Goal: Transaction & Acquisition: Purchase product/service

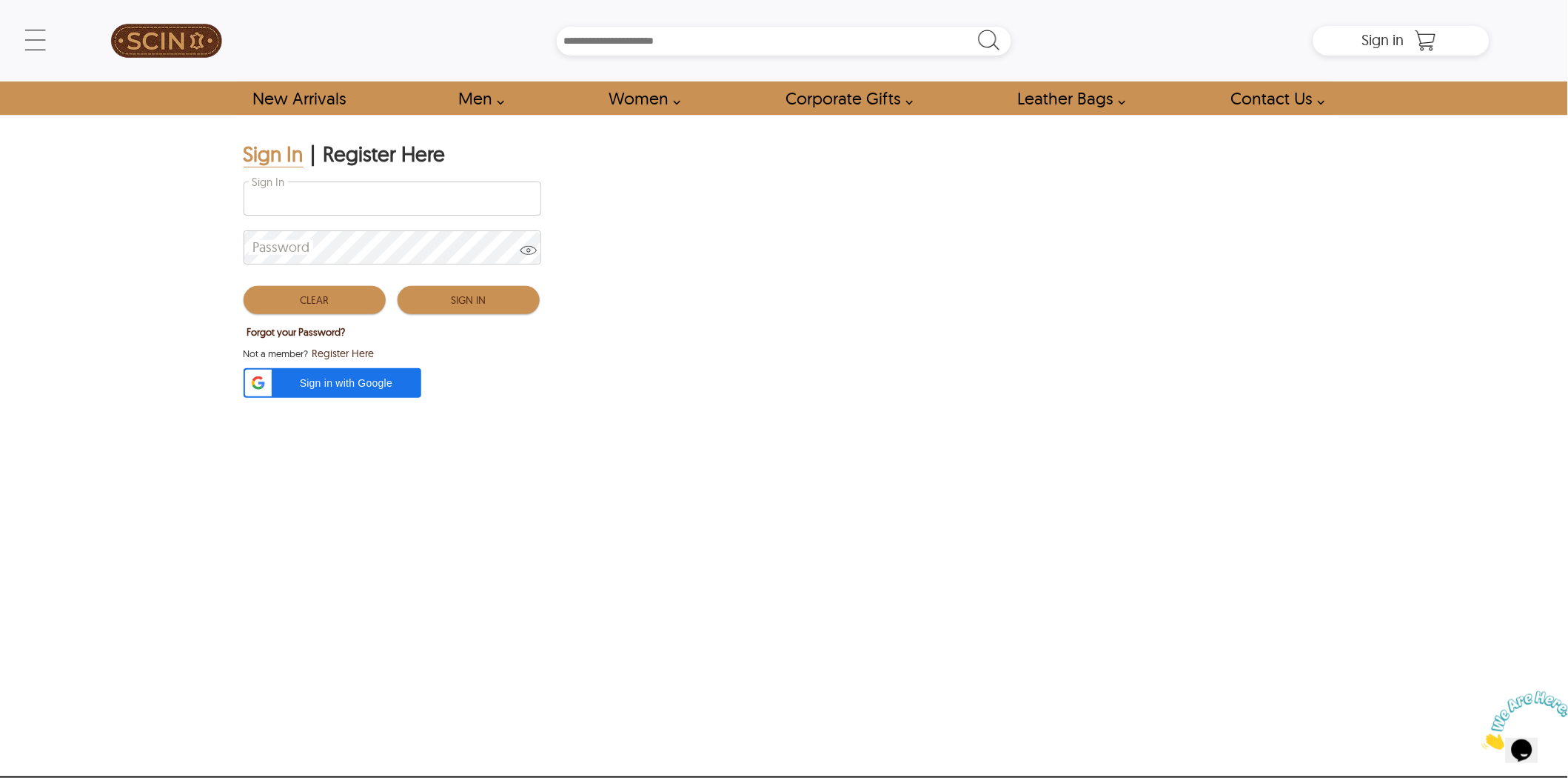
type input "**********"
click at [468, 305] on button "Sign In" at bounding box center [468, 299] width 142 height 28
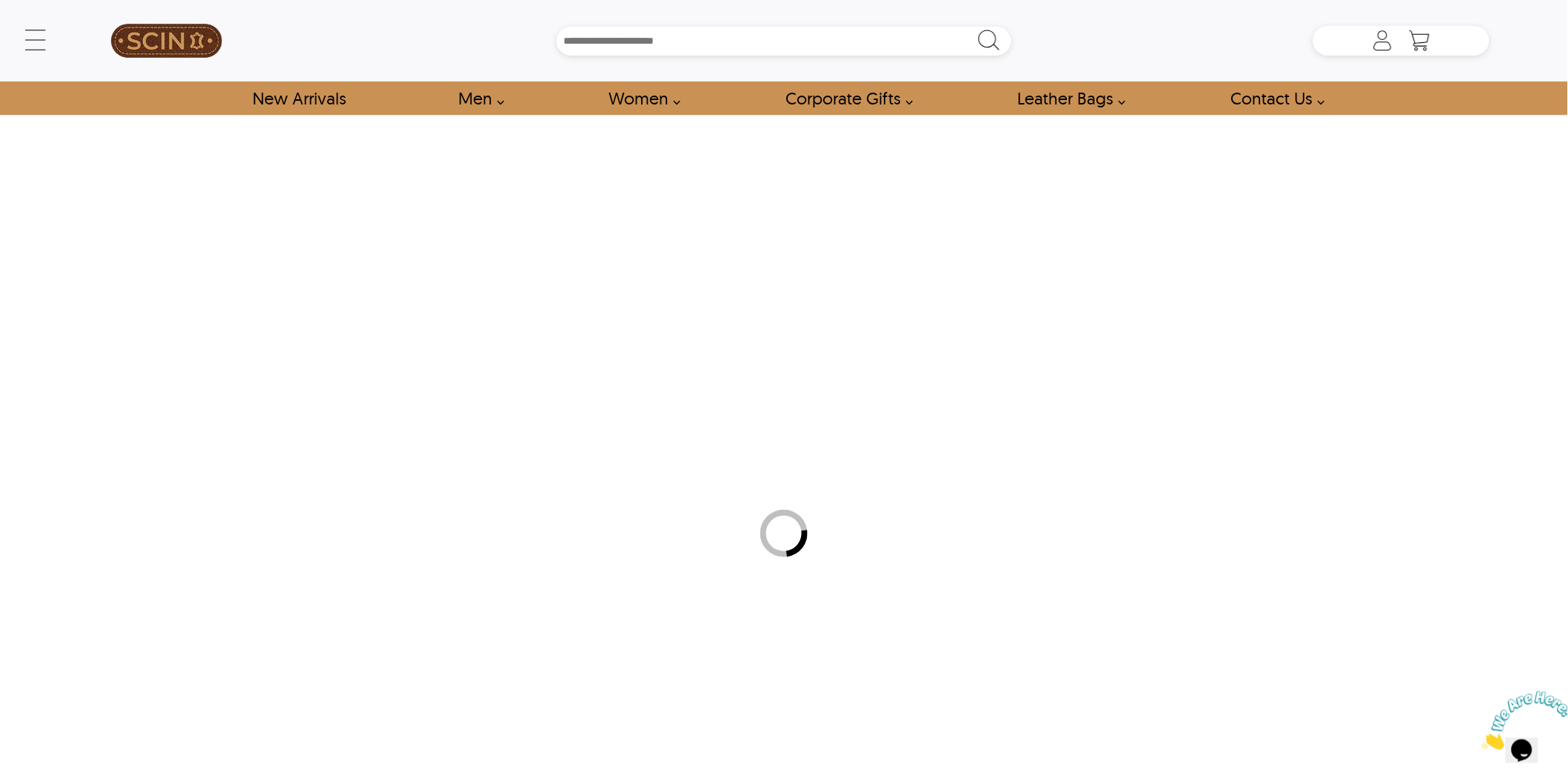
type input "*****"
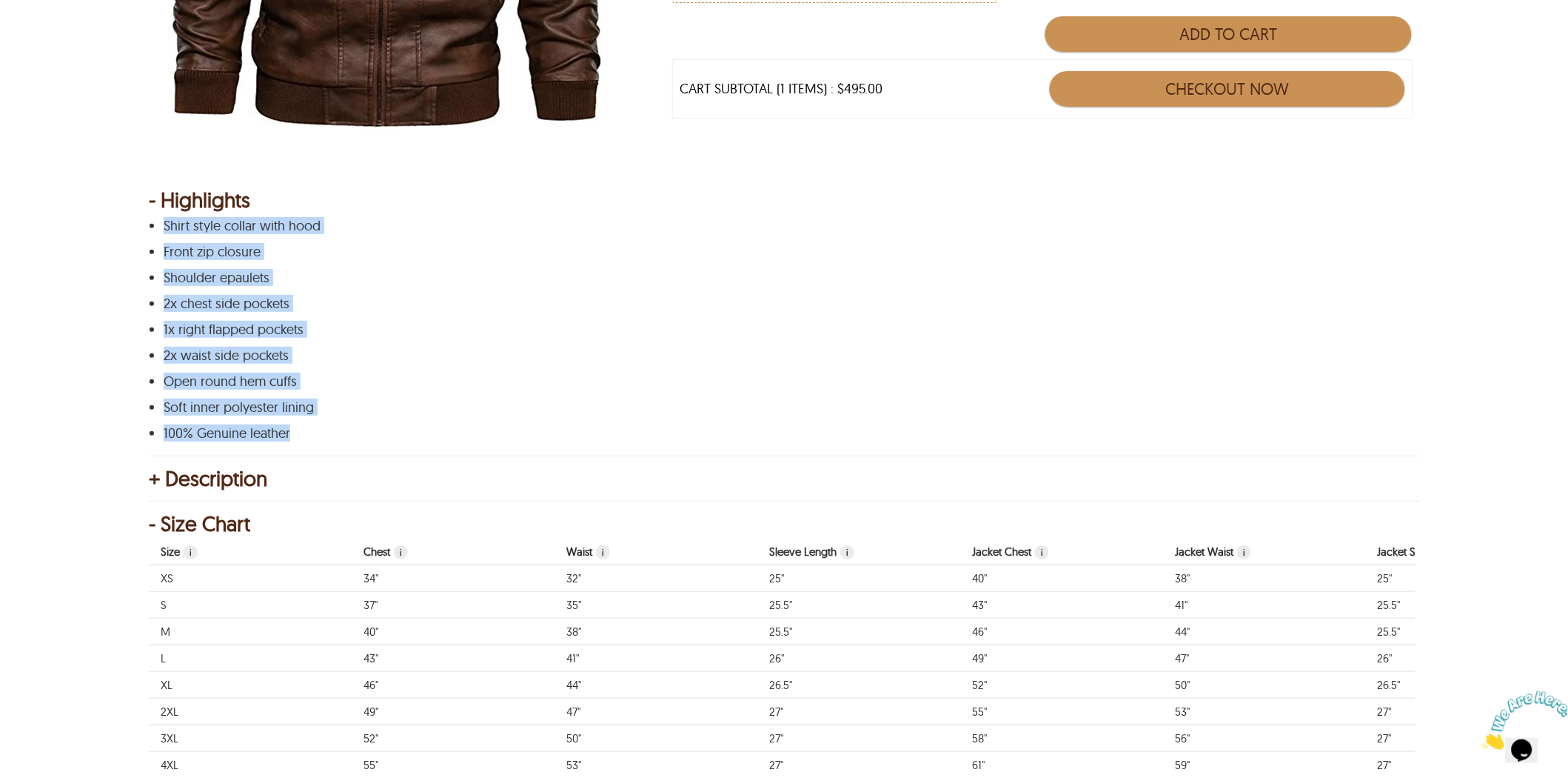
drag, startPoint x: 312, startPoint y: 439, endPoint x: 160, endPoint y: 217, distance: 269.1
click at [160, 217] on div "- Highlights Shirt style collar with hood Front zip closure Shoulder epaulets 2…" at bounding box center [784, 316] width 1270 height 248
copy div "Shirt style collar with hood Front zip closure Shoulder epaulets 2x chest side …"
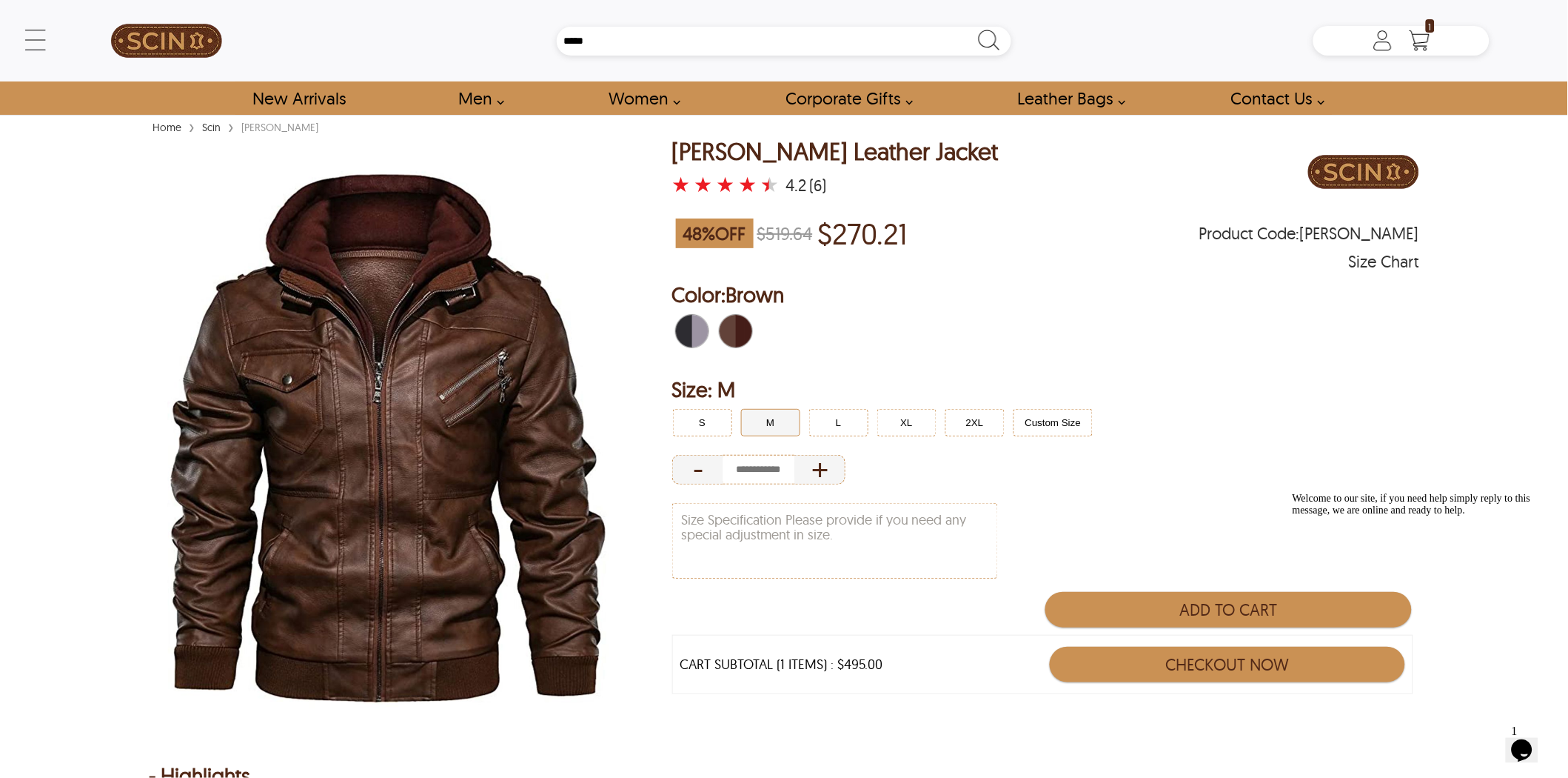
click at [778, 430] on button "M" at bounding box center [770, 422] width 59 height 27
click at [694, 422] on button "S" at bounding box center [702, 422] width 59 height 27
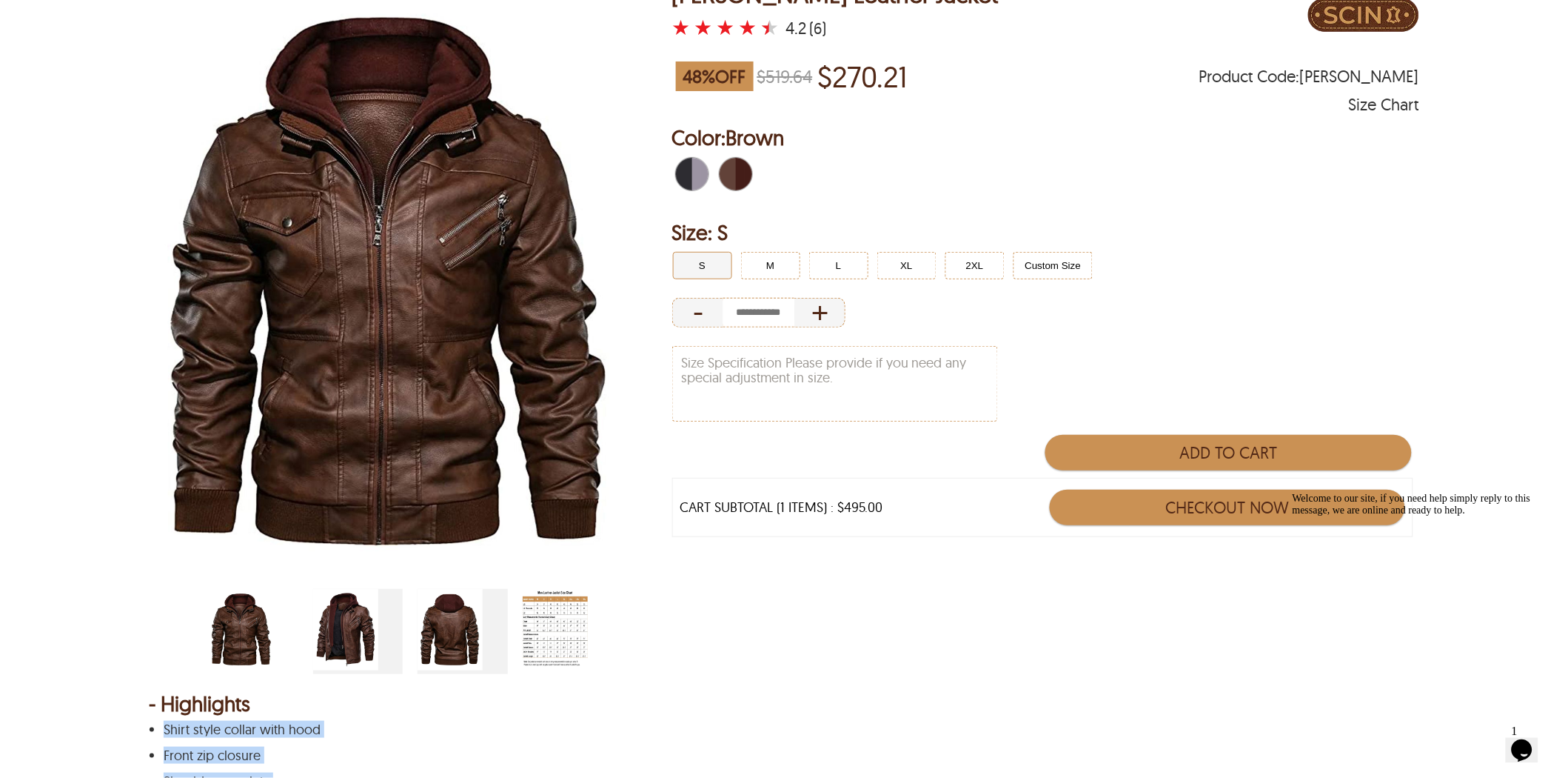
scroll to position [247, 0]
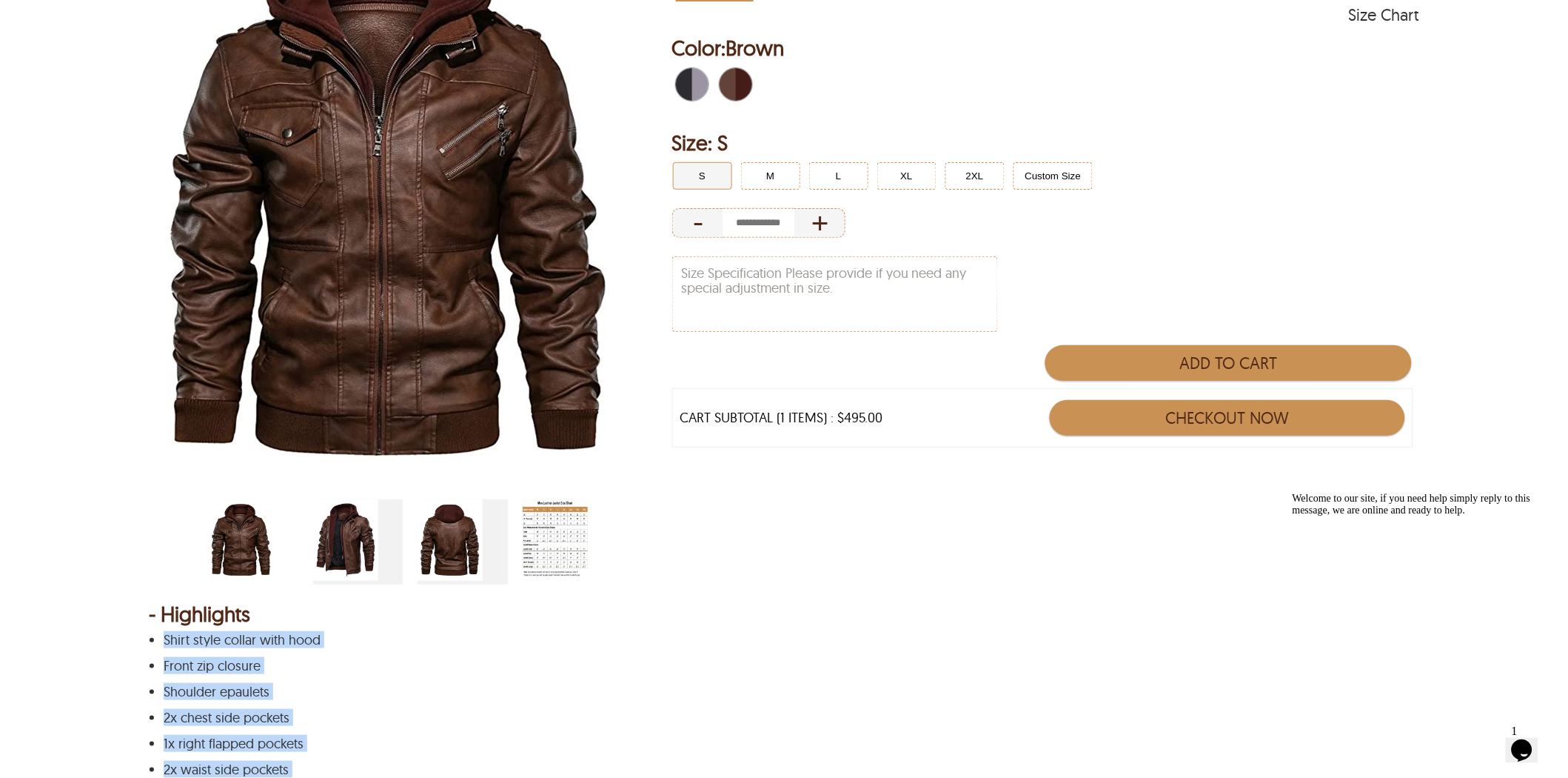
click at [240, 544] on img "scin-13019-brown.jpg" at bounding box center [241, 540] width 65 height 82
click at [362, 541] on img "scin-13019-brown-side.jpg" at bounding box center [345, 540] width 65 height 82
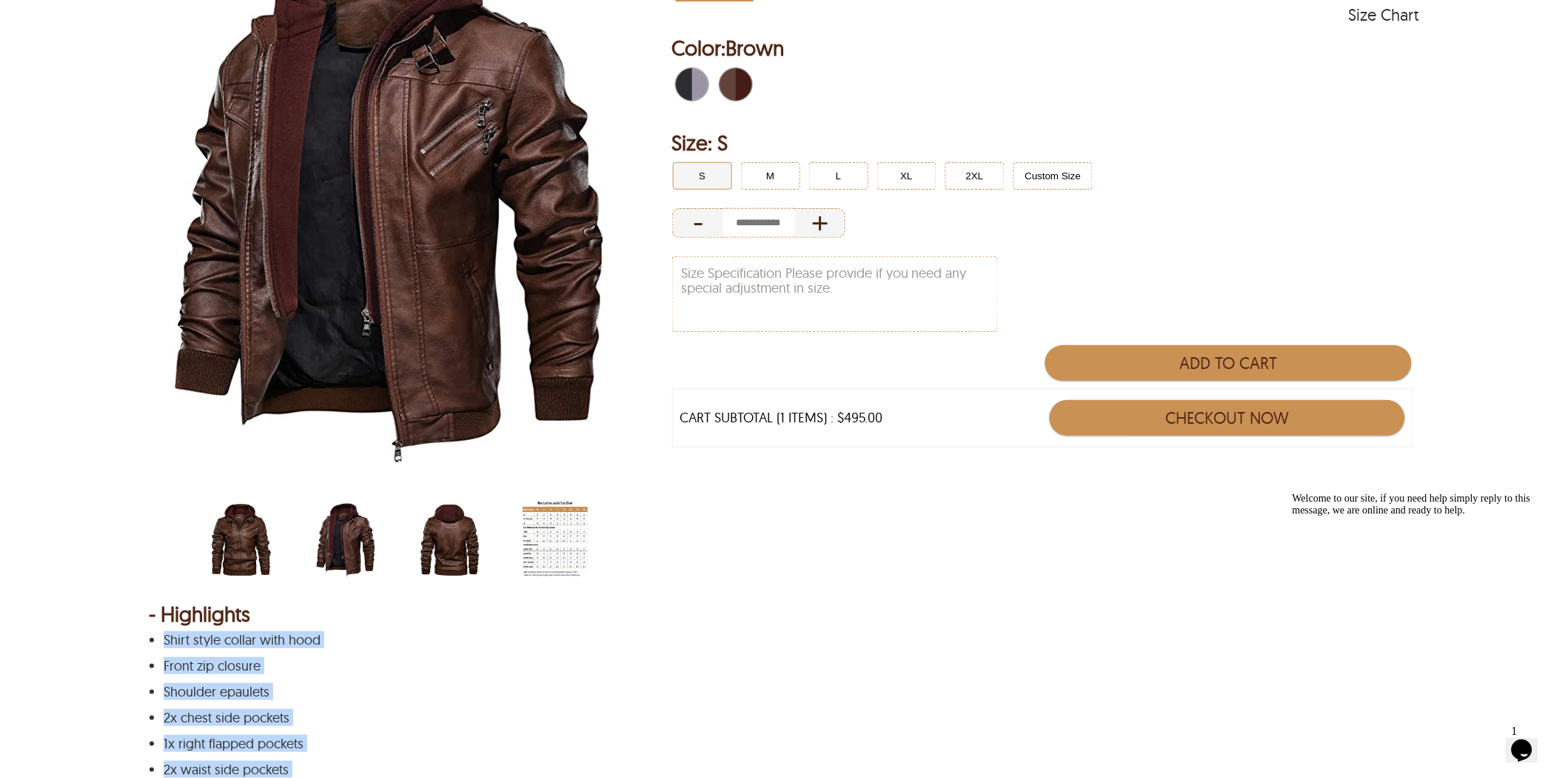
click at [442, 541] on img "scin-13019-brown-back.jpg" at bounding box center [450, 540] width 65 height 82
